Goal: Find specific page/section: Find specific page/section

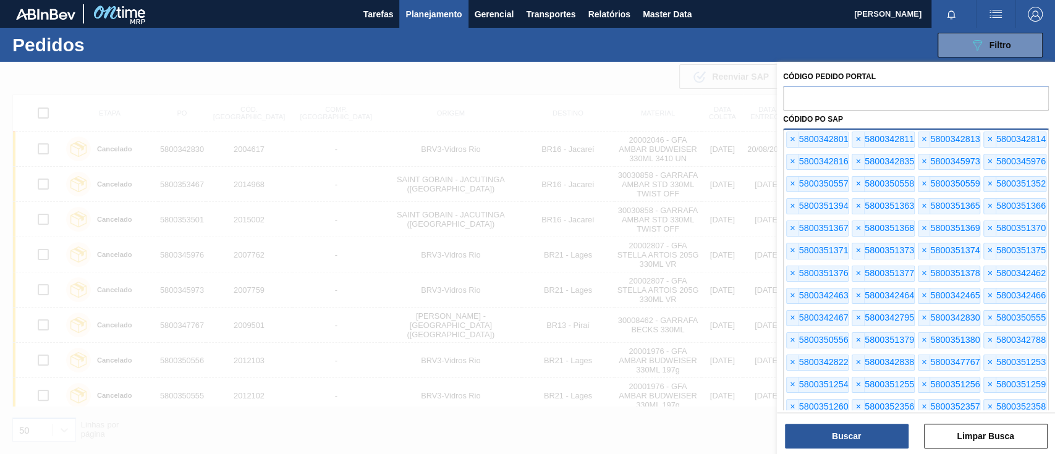
scroll to position [1394, 0]
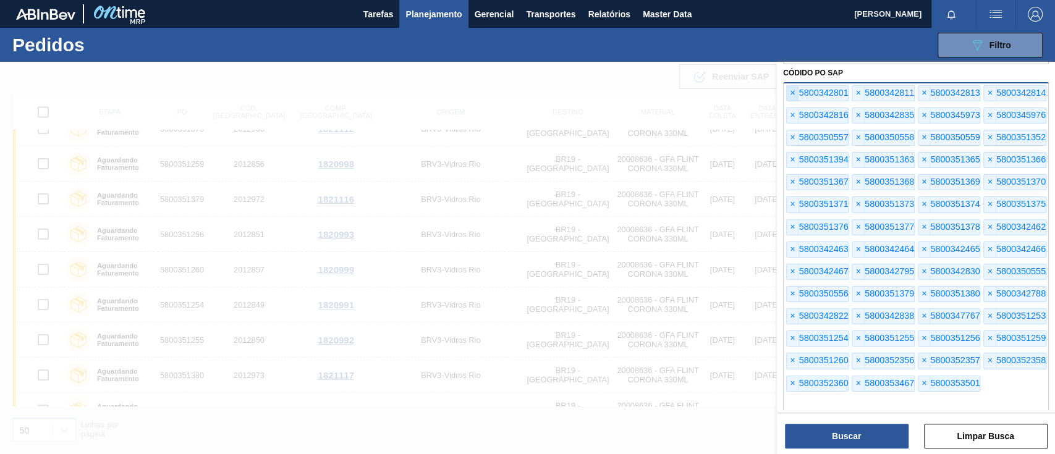
click at [793, 88] on span "×" at bounding box center [793, 93] width 12 height 15
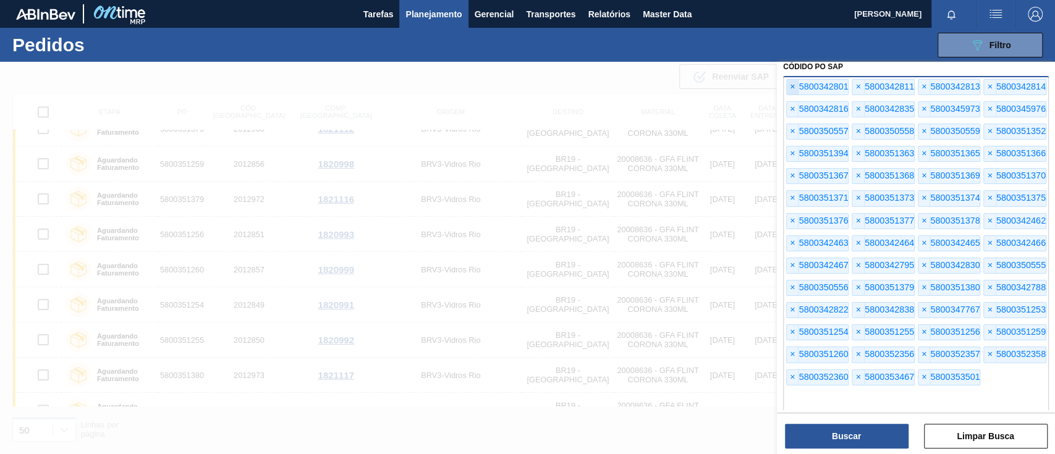
click at [793, 90] on span "×" at bounding box center [793, 87] width 12 height 15
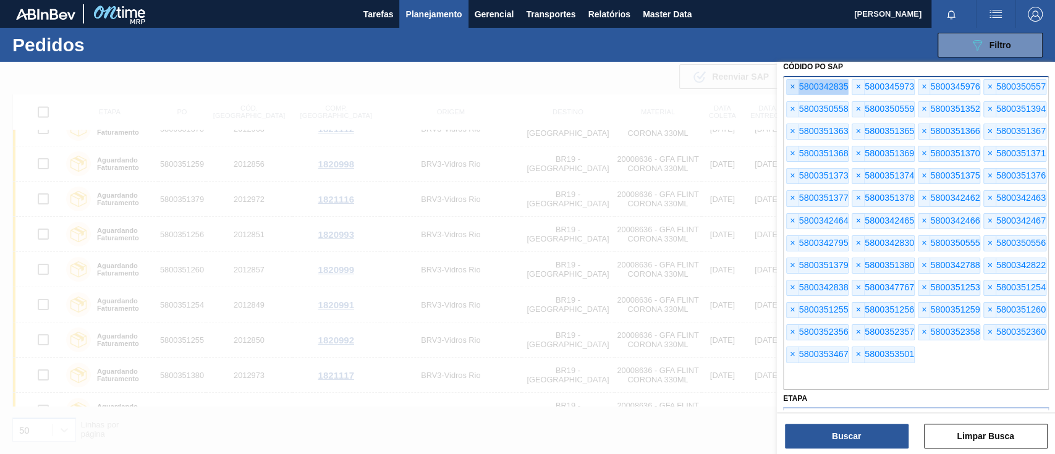
click at [793, 90] on span "×" at bounding box center [793, 87] width 12 height 15
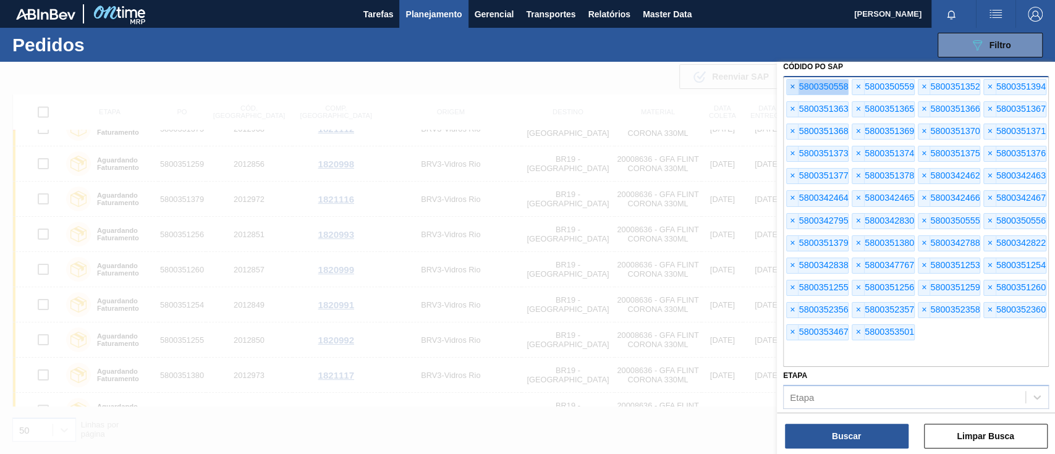
click at [793, 90] on span "×" at bounding box center [793, 87] width 12 height 15
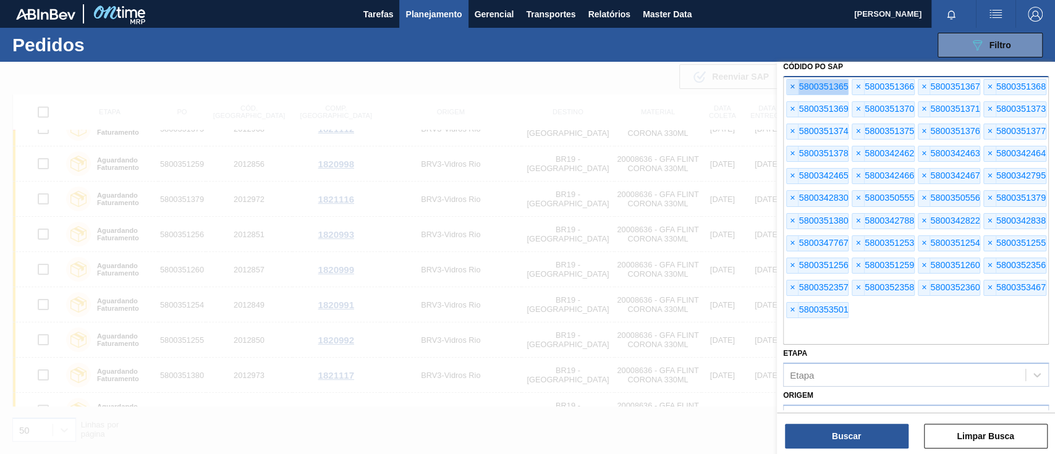
click at [793, 90] on span "×" at bounding box center [793, 87] width 12 height 15
click at [794, 90] on span "×" at bounding box center [793, 87] width 12 height 15
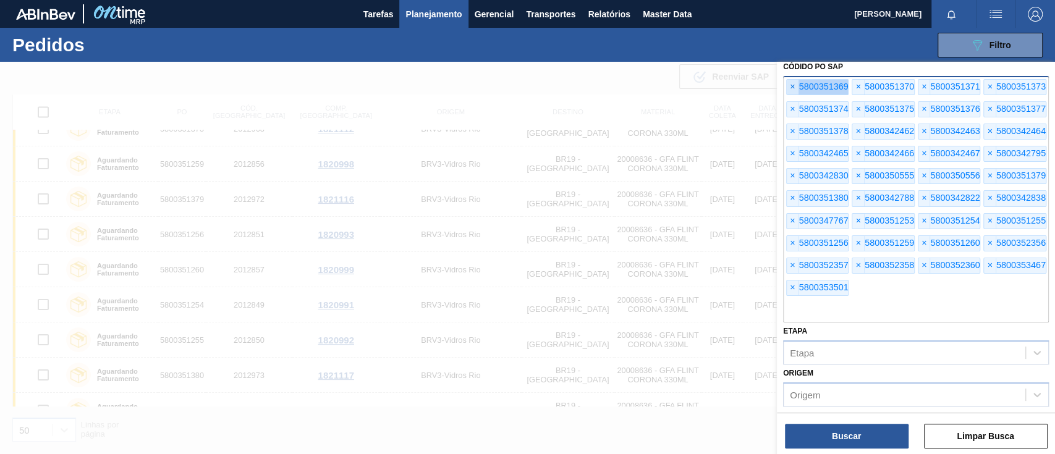
click at [794, 90] on span "×" at bounding box center [793, 87] width 12 height 15
click at [795, 91] on span "×" at bounding box center [793, 87] width 12 height 15
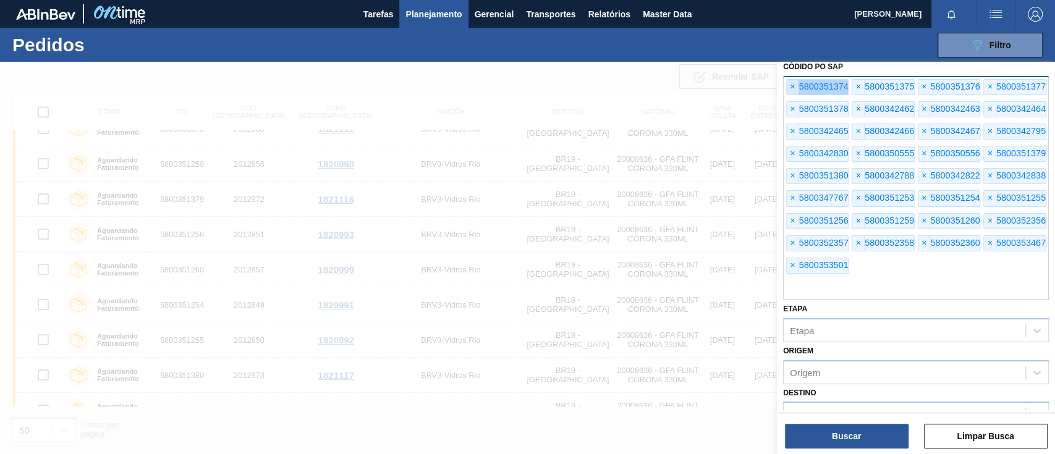
click at [795, 91] on span "×" at bounding box center [793, 87] width 12 height 15
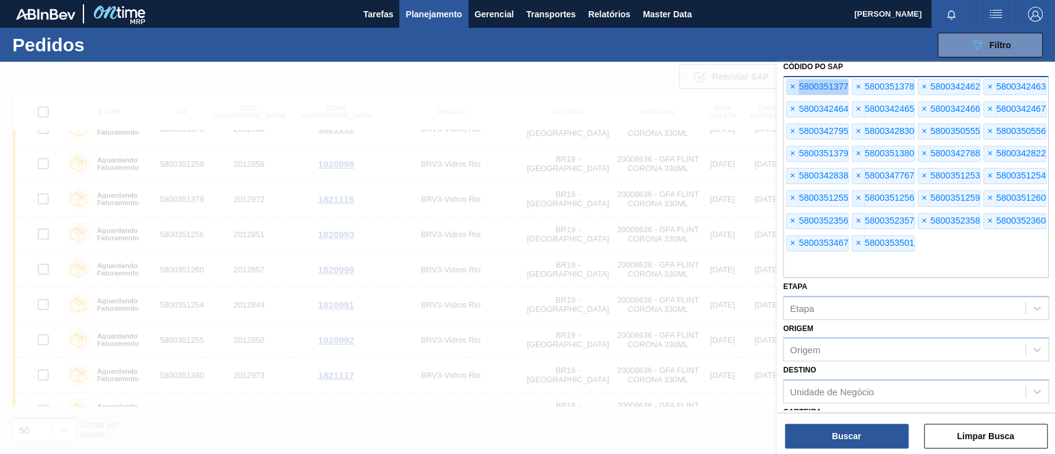
click at [795, 91] on span "×" at bounding box center [793, 87] width 12 height 15
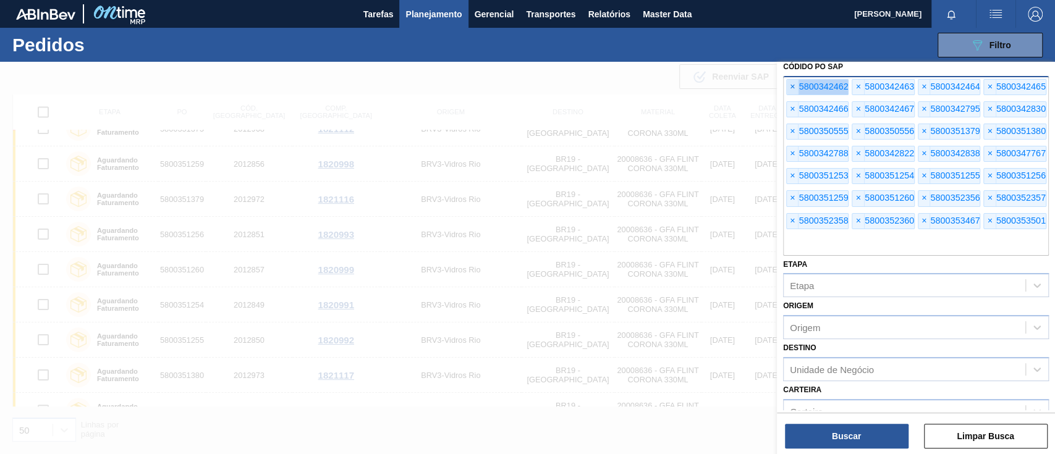
click at [795, 91] on span "×" at bounding box center [793, 87] width 12 height 15
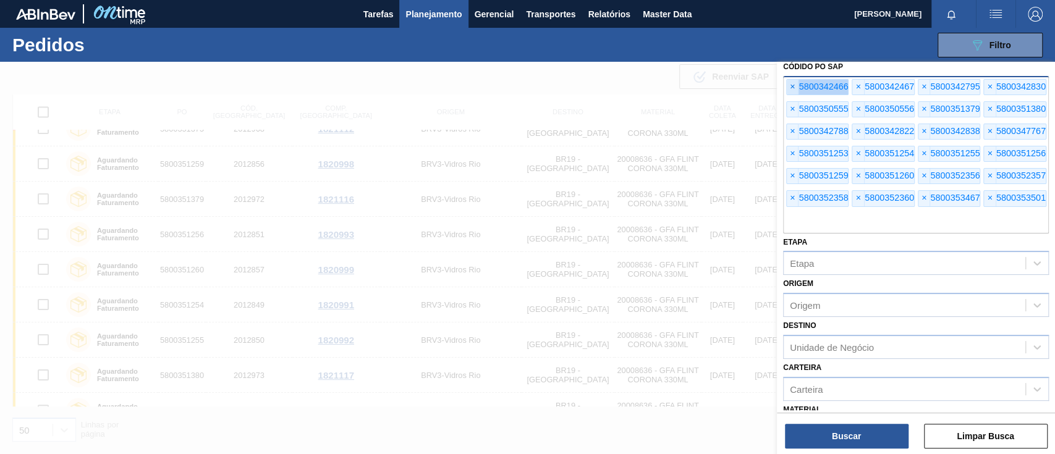
click at [795, 91] on span "×" at bounding box center [793, 87] width 12 height 15
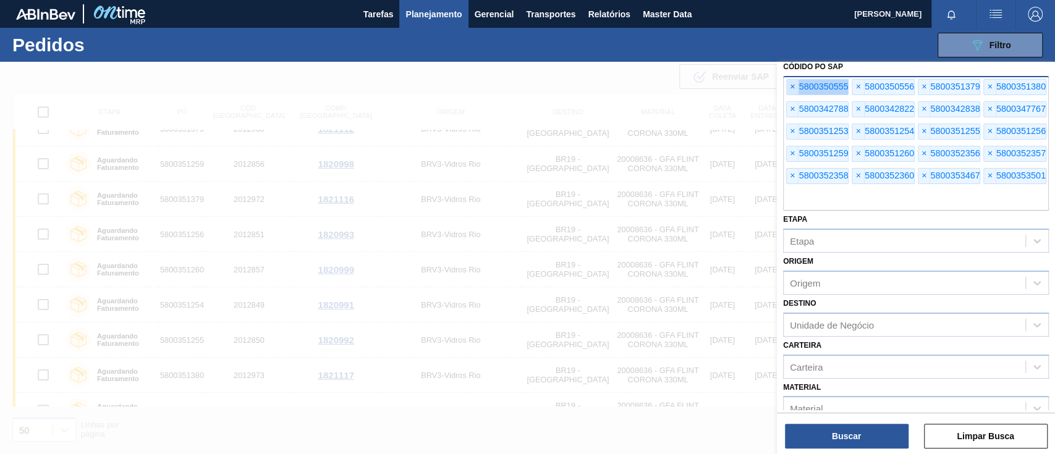
click at [795, 91] on span "×" at bounding box center [793, 87] width 12 height 15
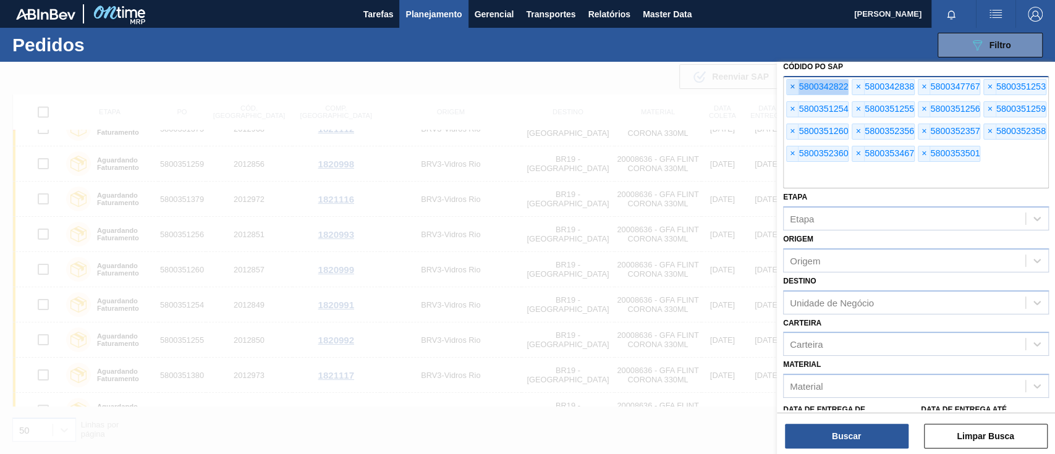
click at [795, 91] on span "×" at bounding box center [793, 87] width 12 height 15
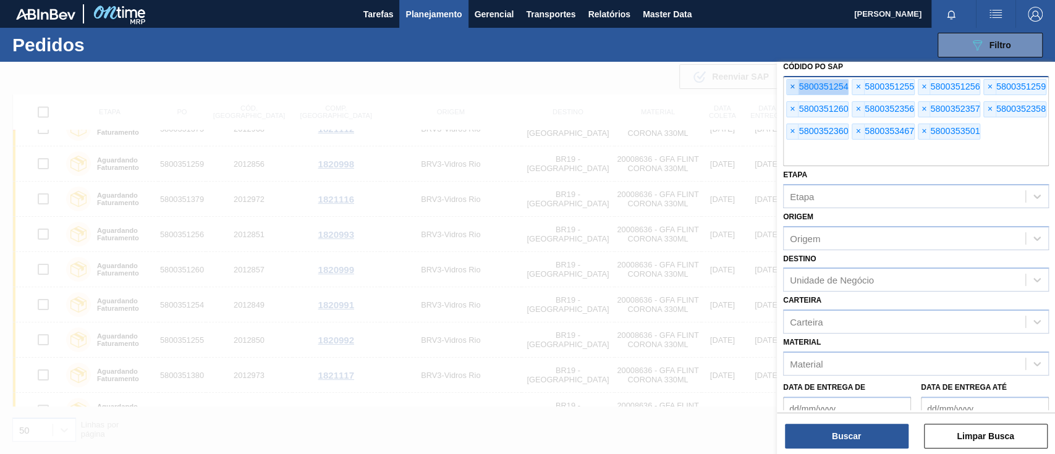
click at [795, 91] on span "×" at bounding box center [793, 87] width 12 height 15
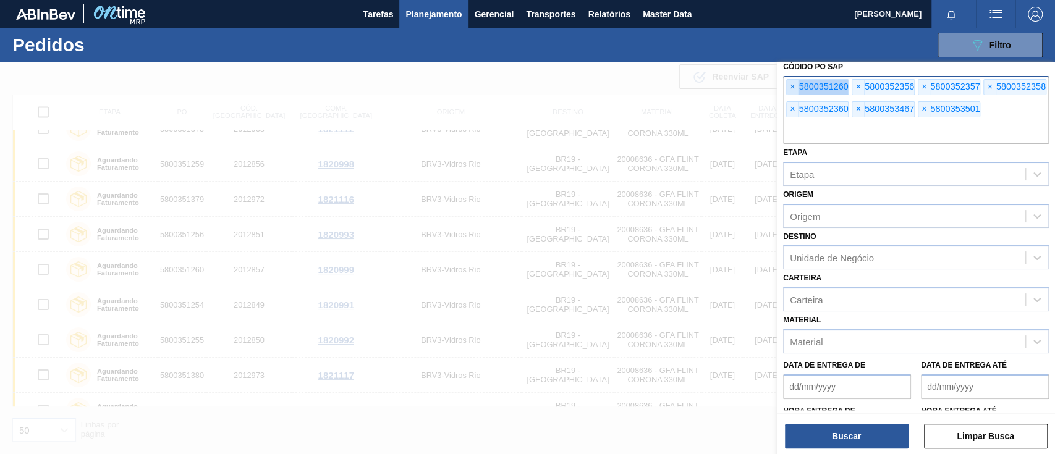
click at [795, 91] on span "×" at bounding box center [793, 87] width 12 height 15
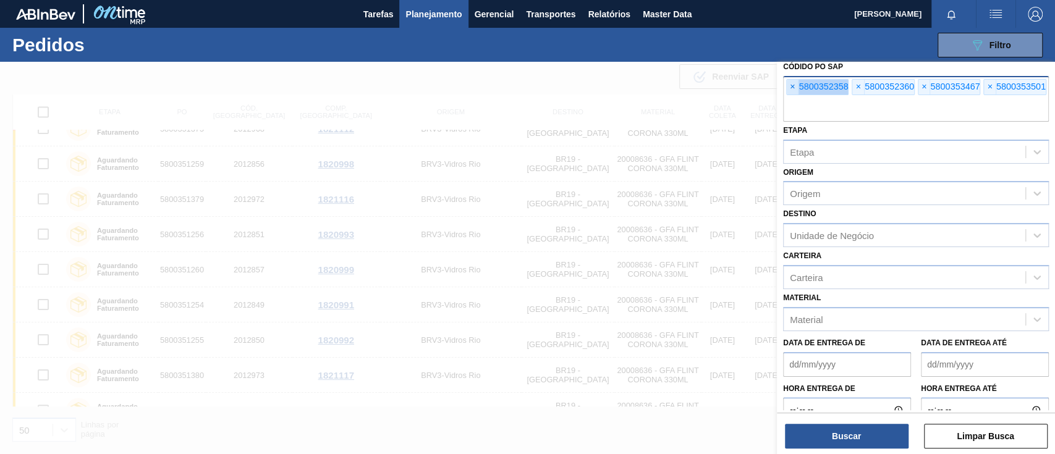
click at [795, 91] on span "×" at bounding box center [793, 87] width 12 height 15
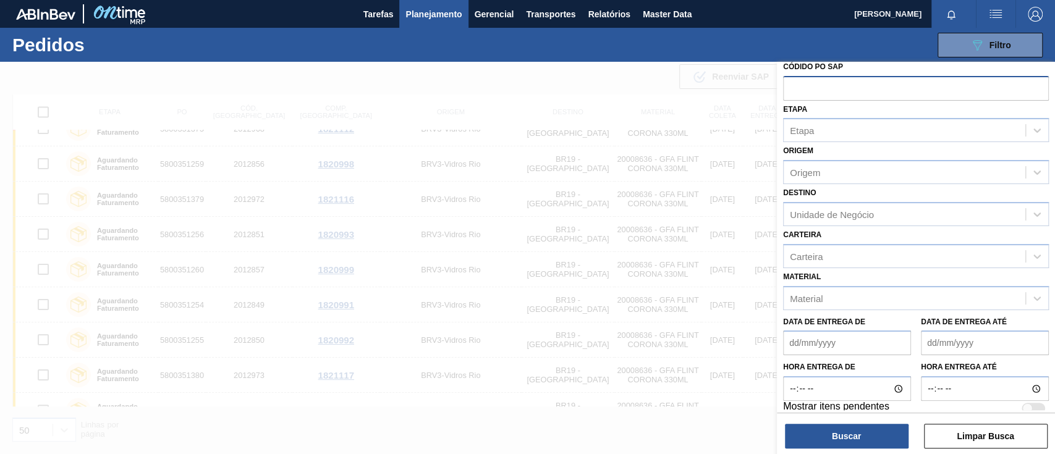
click at [795, 91] on input "text" at bounding box center [916, 87] width 266 height 23
paste input "text"
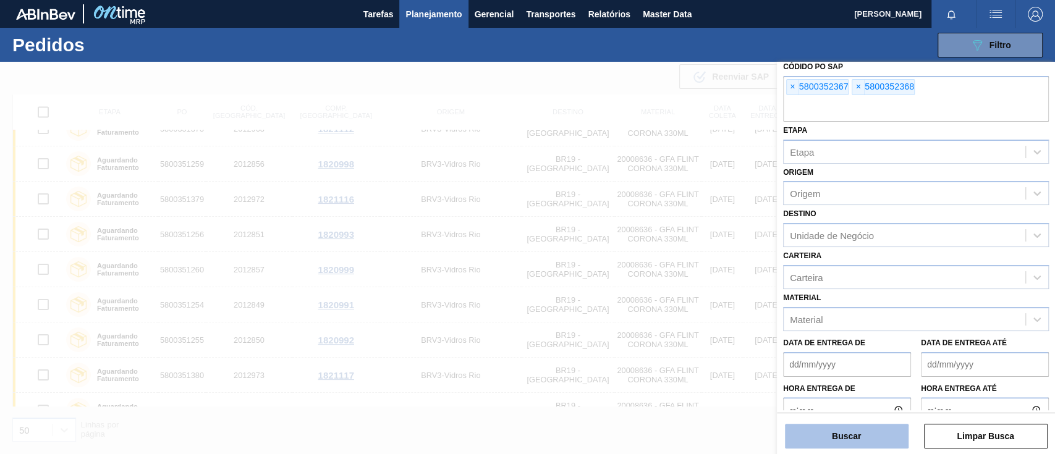
click at [860, 426] on button "Buscar" at bounding box center [847, 436] width 124 height 25
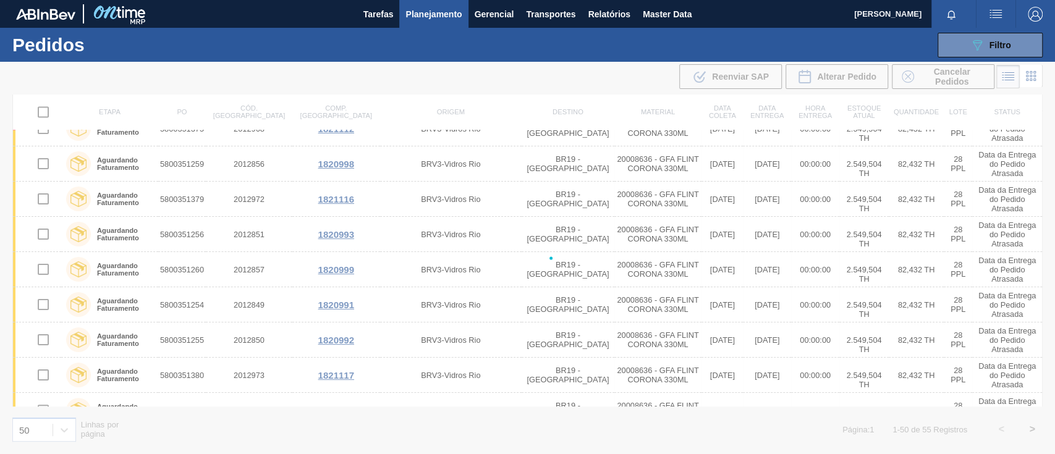
scroll to position [0, 0]
